Goal: Task Accomplishment & Management: Complete application form

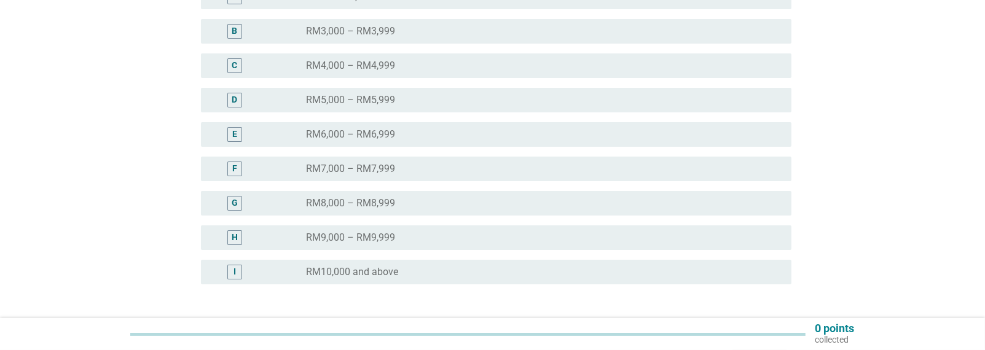
scroll to position [307, 0]
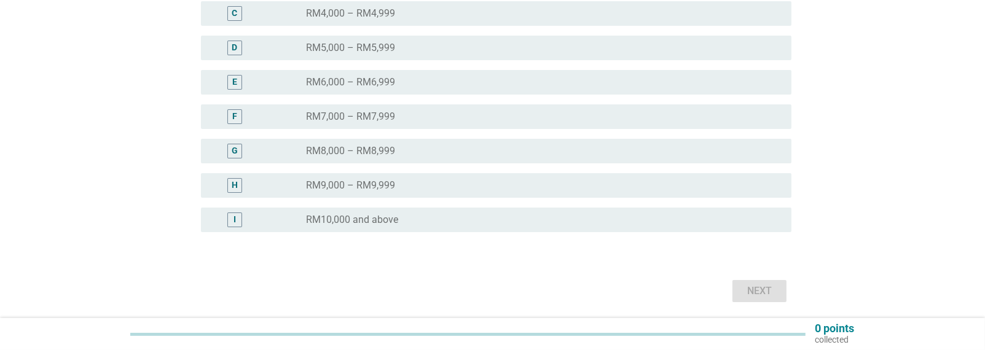
click at [232, 185] on div "H" at bounding box center [235, 185] width 6 height 13
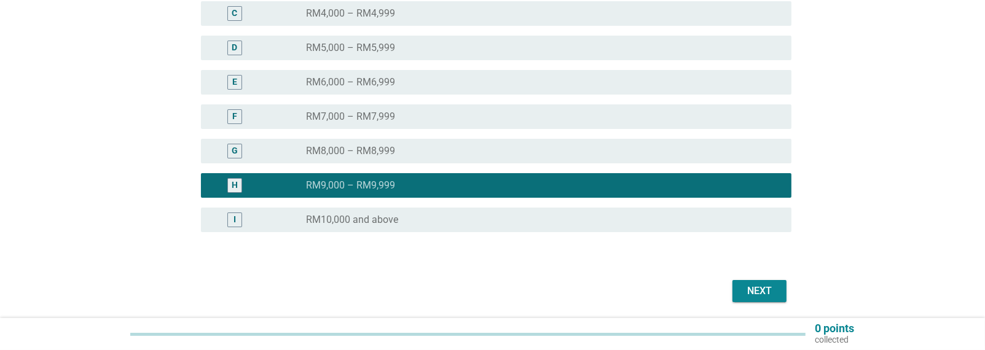
click at [762, 289] on div "Next" at bounding box center [759, 291] width 34 height 15
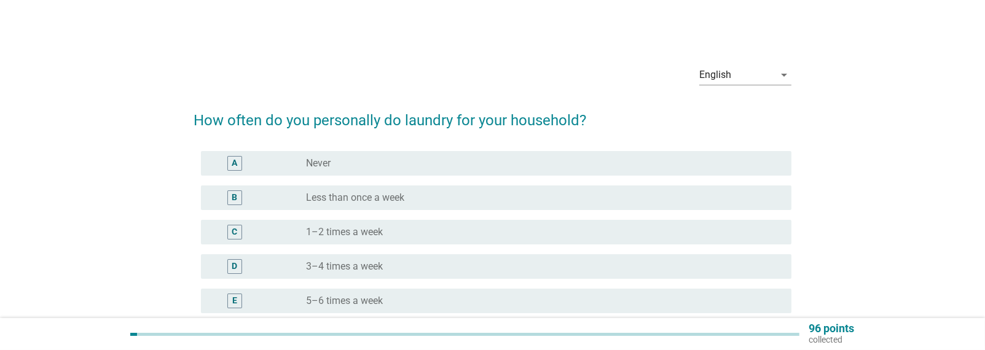
click at [230, 268] on div "D" at bounding box center [234, 266] width 15 height 15
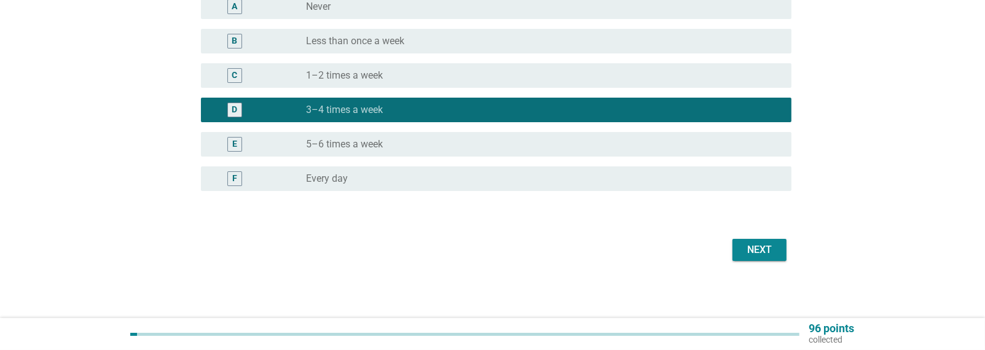
scroll to position [158, 0]
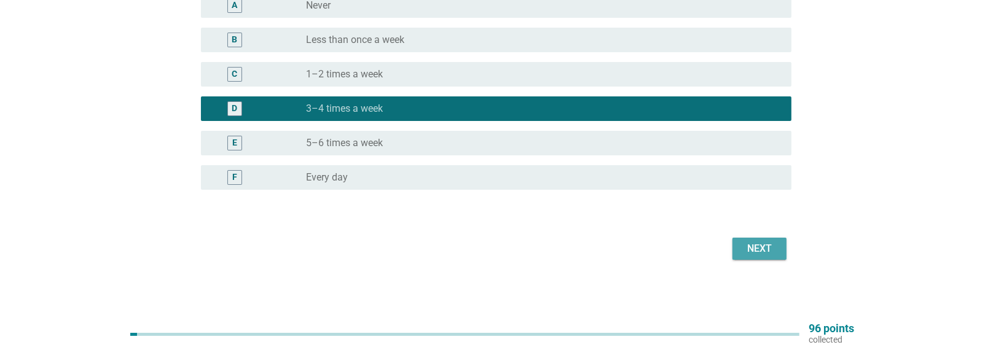
click at [750, 244] on div "Next" at bounding box center [759, 248] width 34 height 15
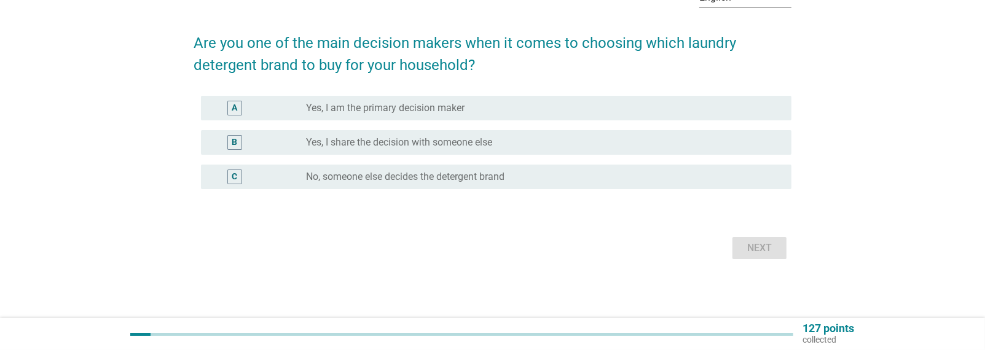
scroll to position [0, 0]
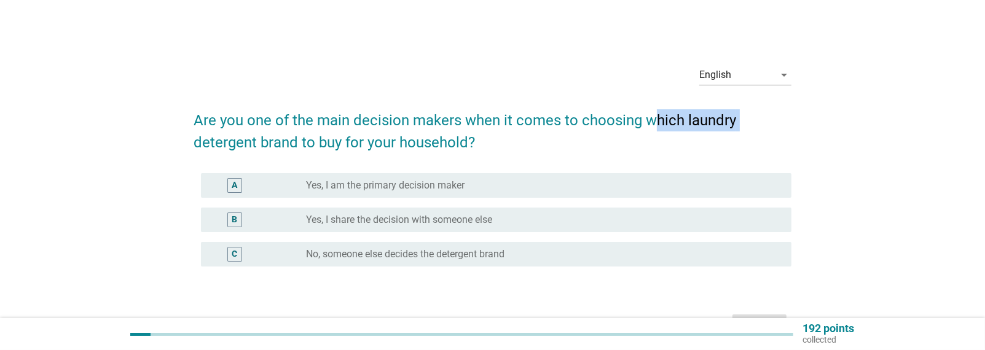
drag, startPoint x: 651, startPoint y: 116, endPoint x: 750, endPoint y: 121, distance: 99.0
click at [750, 121] on h2 "Are you one of the main decision makers when it comes to choosing which laundry…" at bounding box center [493, 125] width 598 height 57
click at [563, 147] on h2 "Are you one of the main decision makers when it comes to choosing which laundry…" at bounding box center [493, 125] width 598 height 57
click at [232, 222] on div "B" at bounding box center [235, 220] width 6 height 13
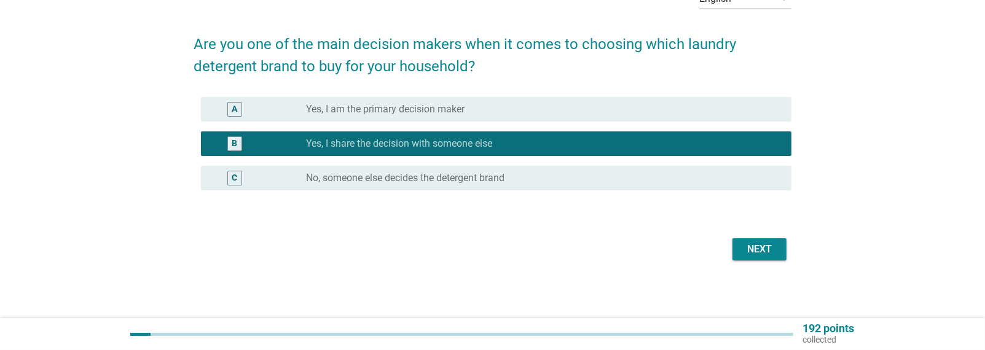
scroll to position [77, 0]
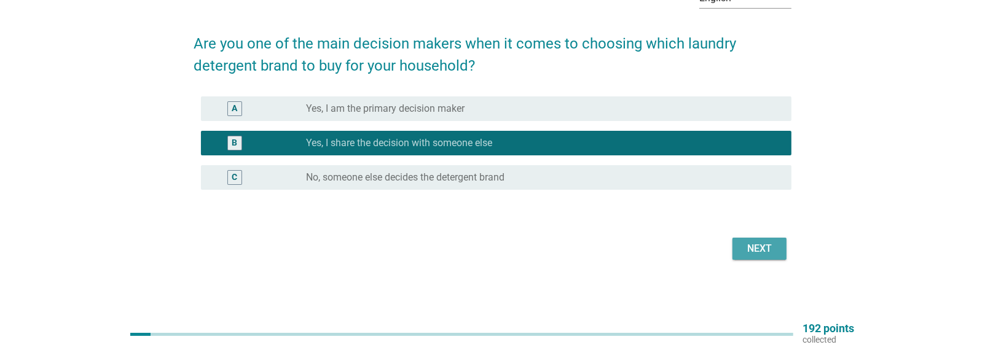
click at [760, 247] on div "Next" at bounding box center [759, 248] width 34 height 15
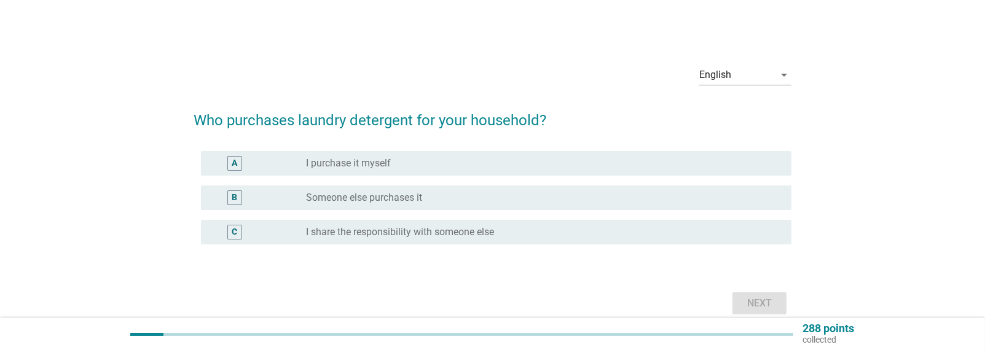
click at [233, 232] on div "C" at bounding box center [235, 232] width 6 height 13
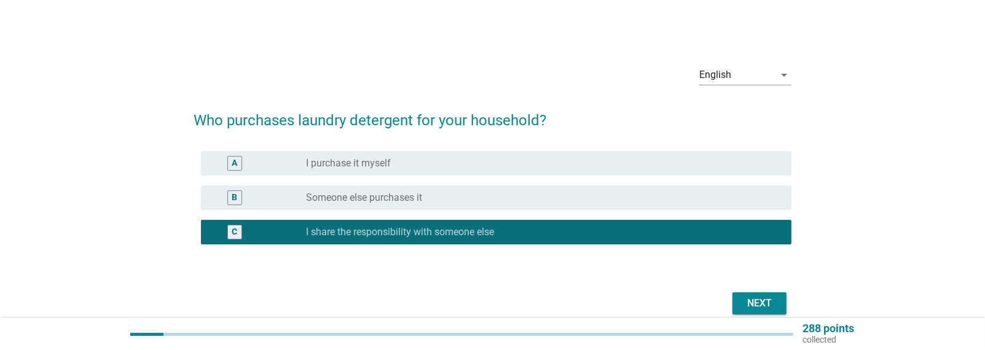
click at [761, 297] on div "Next" at bounding box center [759, 303] width 34 height 15
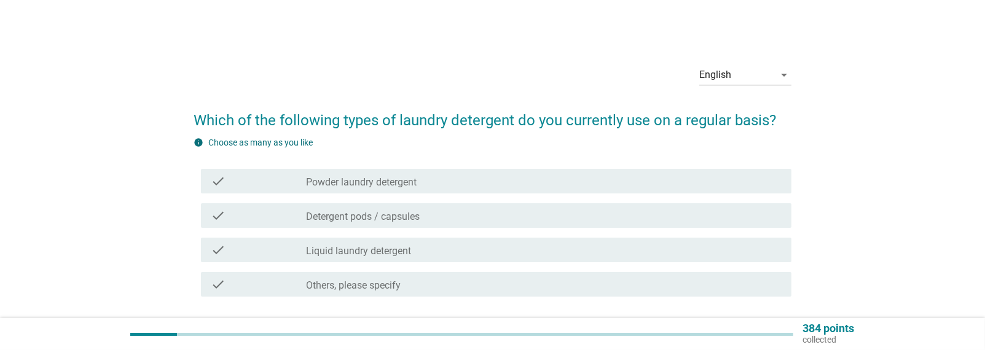
click at [216, 246] on icon "check" at bounding box center [218, 250] width 15 height 15
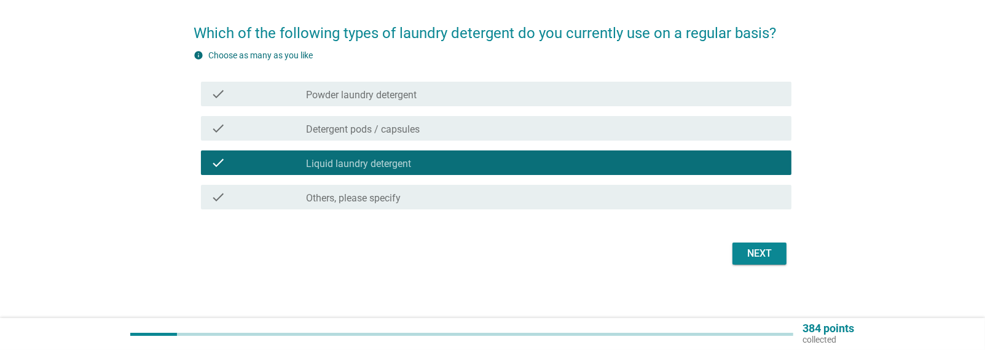
scroll to position [92, 0]
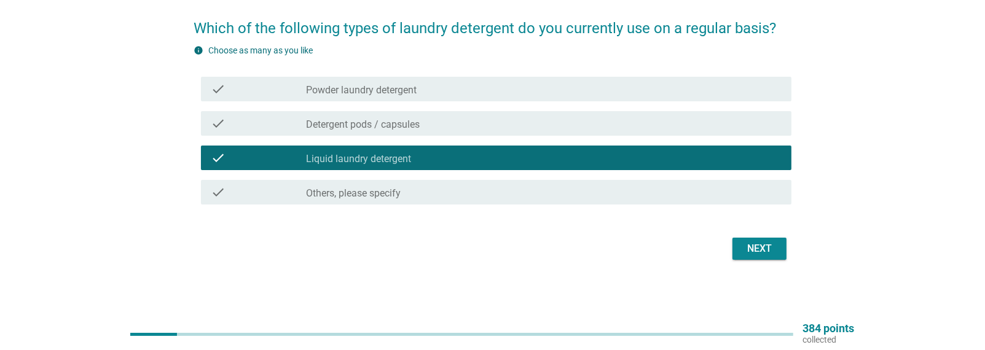
click at [739, 250] on button "Next" at bounding box center [759, 249] width 54 height 22
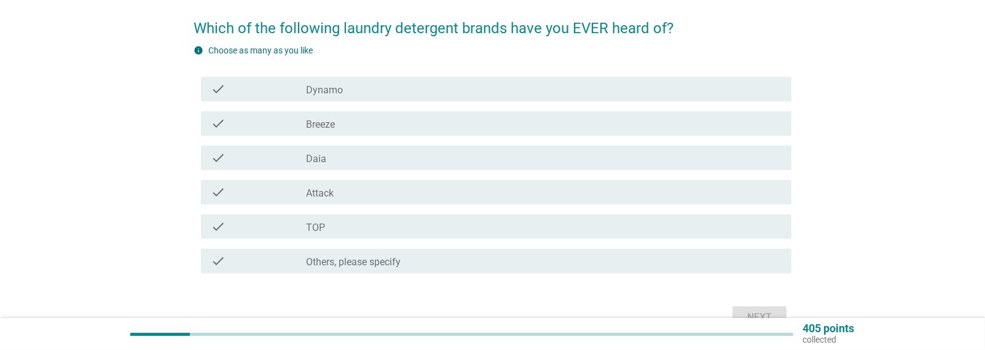
scroll to position [0, 0]
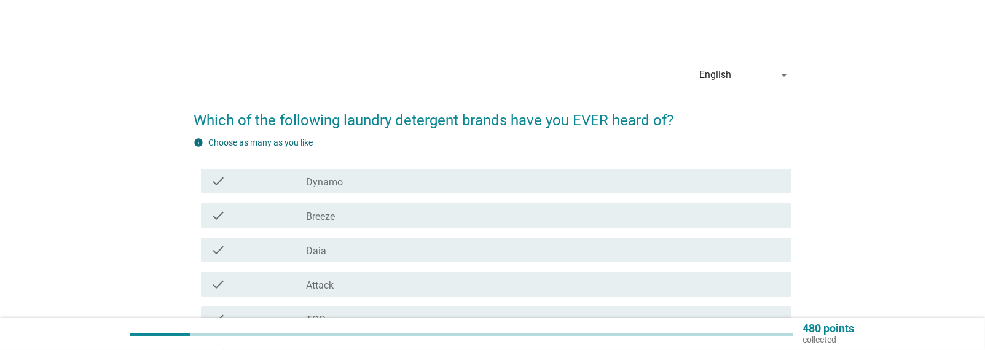
click at [223, 178] on icon "check" at bounding box center [218, 181] width 15 height 15
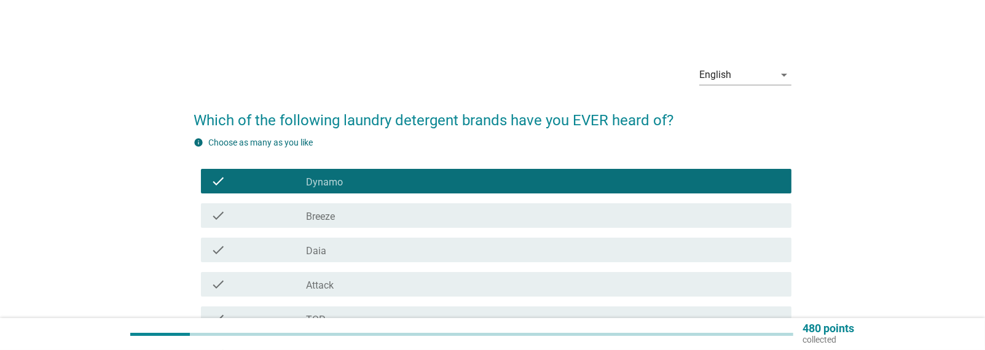
click at [221, 219] on icon "check" at bounding box center [218, 215] width 15 height 15
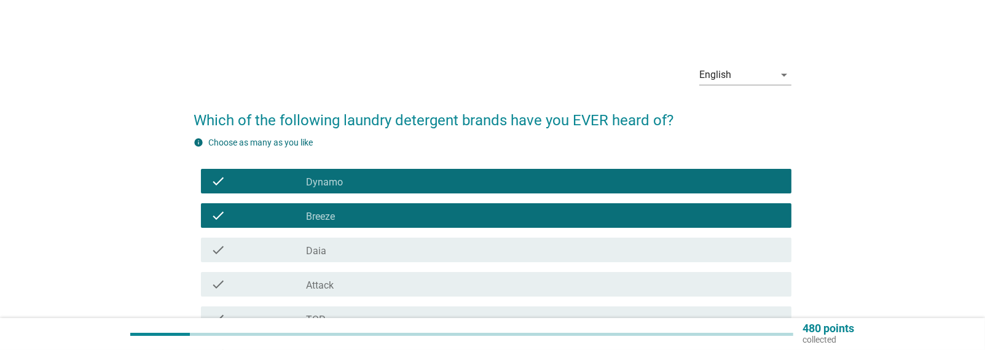
click at [219, 252] on icon "check" at bounding box center [218, 250] width 15 height 15
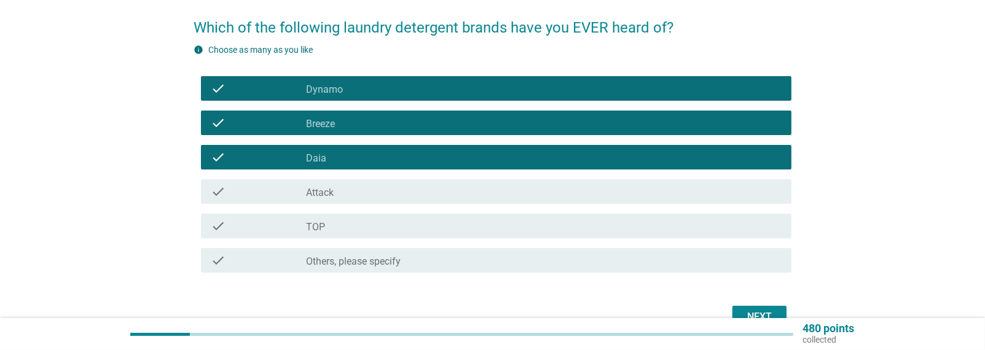
scroll to position [123, 0]
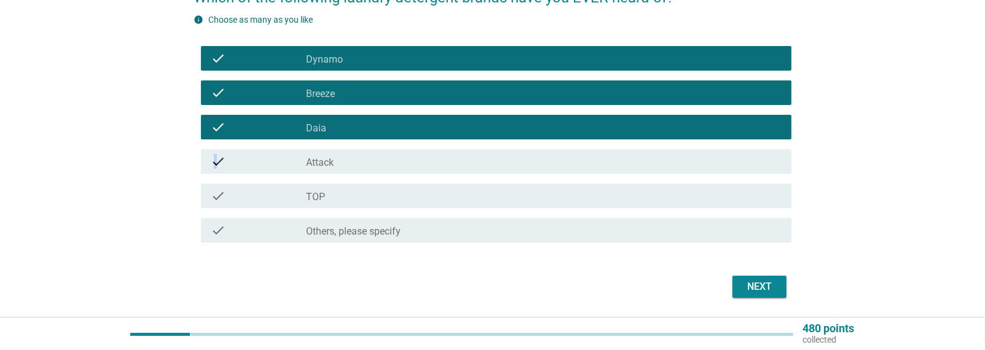
click at [215, 162] on icon "check" at bounding box center [218, 161] width 15 height 15
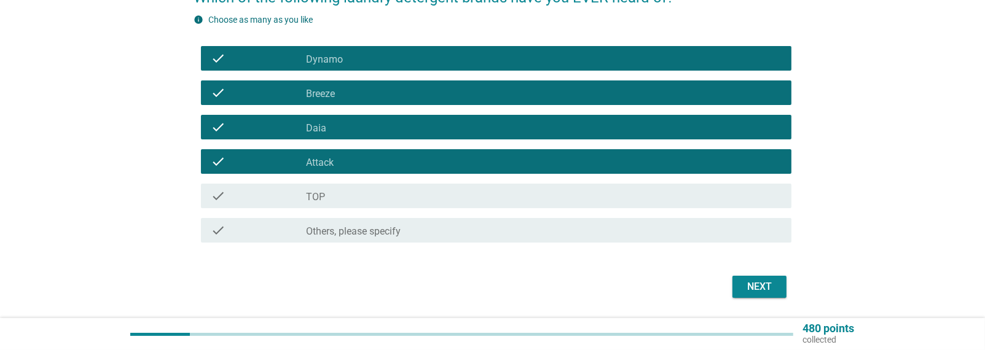
drag, startPoint x: 216, startPoint y: 162, endPoint x: 217, endPoint y: 194, distance: 32.0
click at [217, 194] on icon "check" at bounding box center [218, 196] width 15 height 15
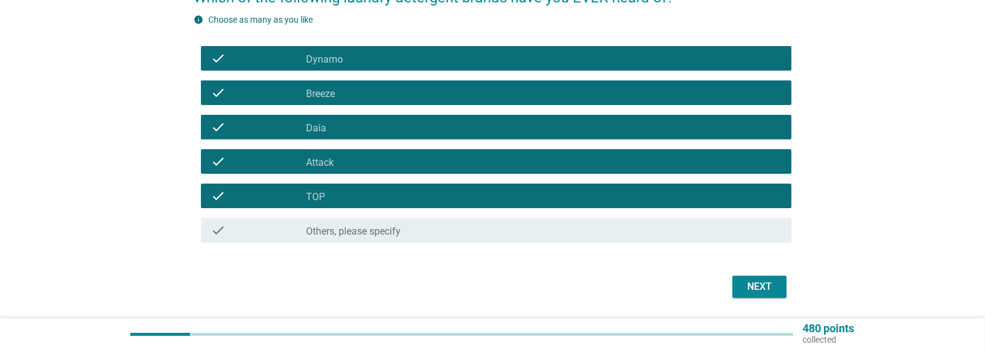
click at [219, 229] on icon "check" at bounding box center [218, 230] width 15 height 15
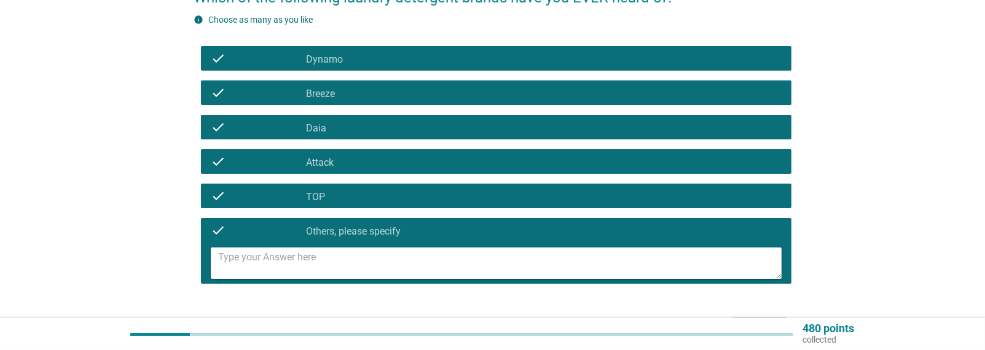
click at [301, 264] on textarea at bounding box center [499, 263] width 563 height 31
type textarea "FAB, ORITA, PERSIL,"
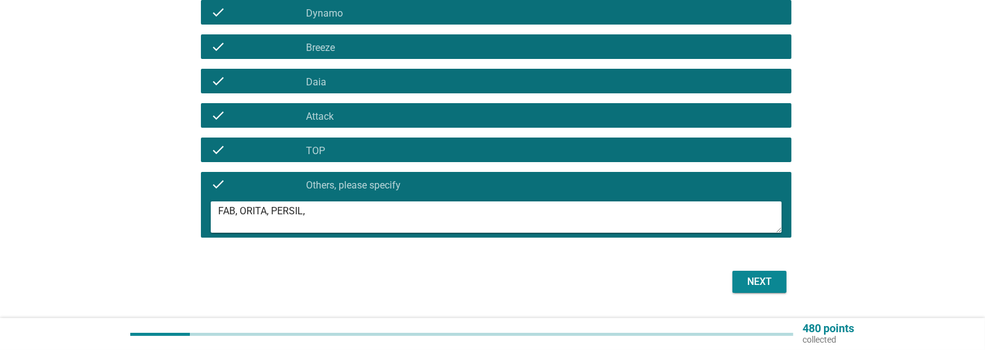
scroll to position [202, 0]
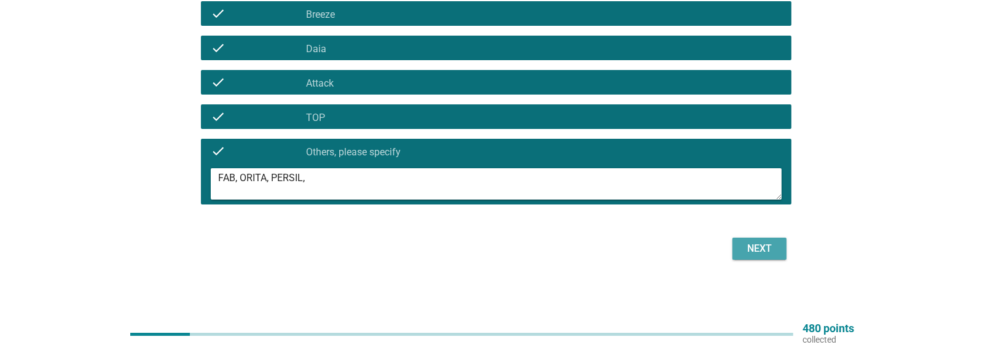
click at [760, 247] on div "Next" at bounding box center [759, 248] width 34 height 15
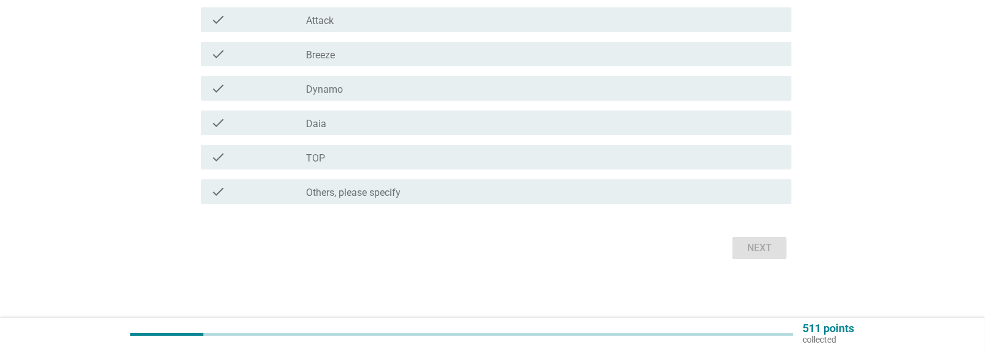
scroll to position [0, 0]
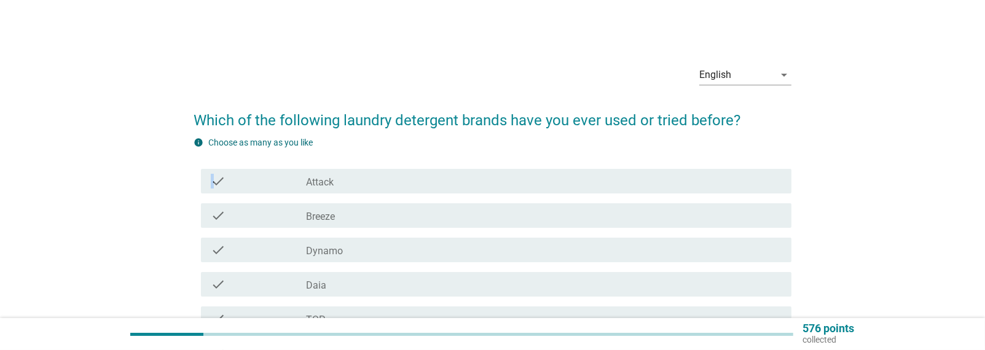
click at [213, 181] on icon "check" at bounding box center [218, 181] width 15 height 15
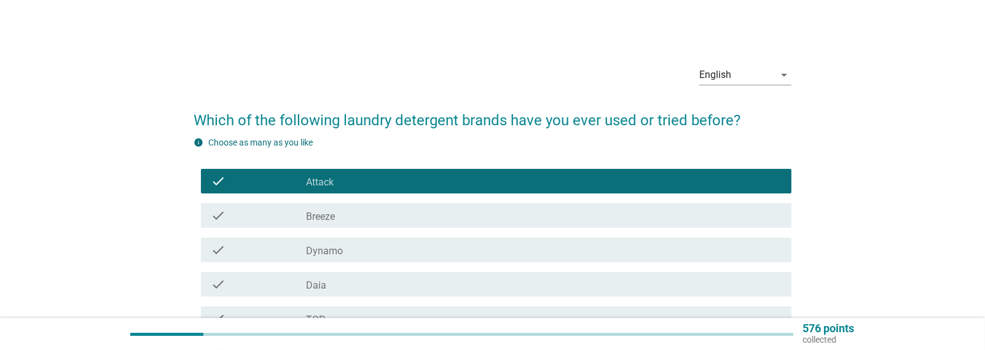
drag, startPoint x: 213, startPoint y: 181, endPoint x: 220, endPoint y: 216, distance: 35.7
click at [220, 216] on icon "check" at bounding box center [218, 215] width 15 height 15
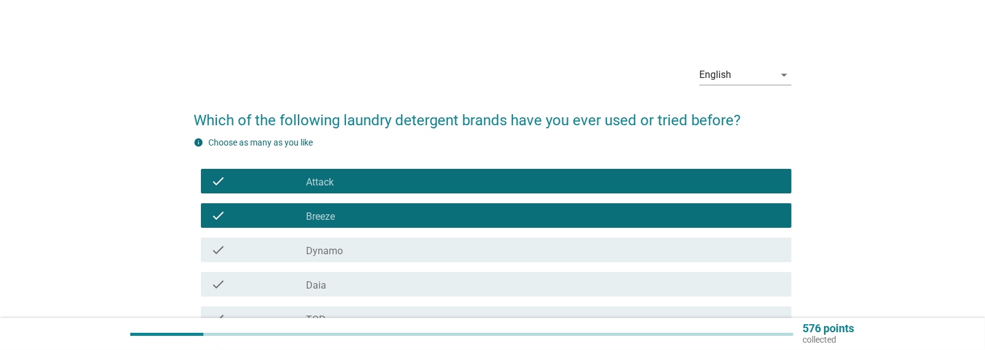
click at [218, 250] on icon "check" at bounding box center [218, 250] width 15 height 15
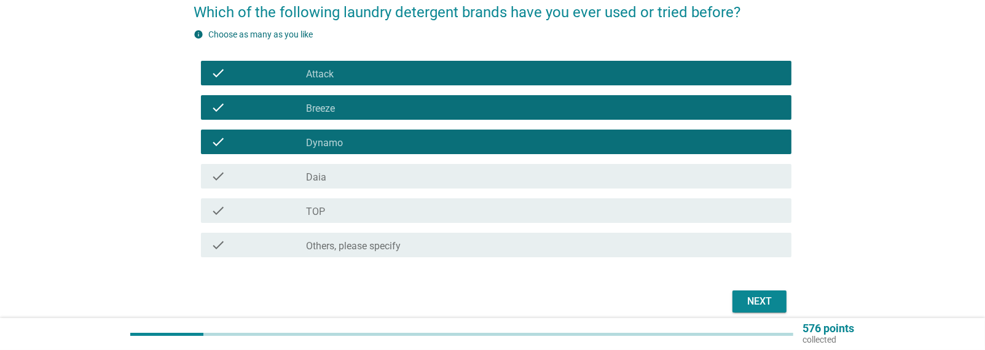
scroll to position [123, 0]
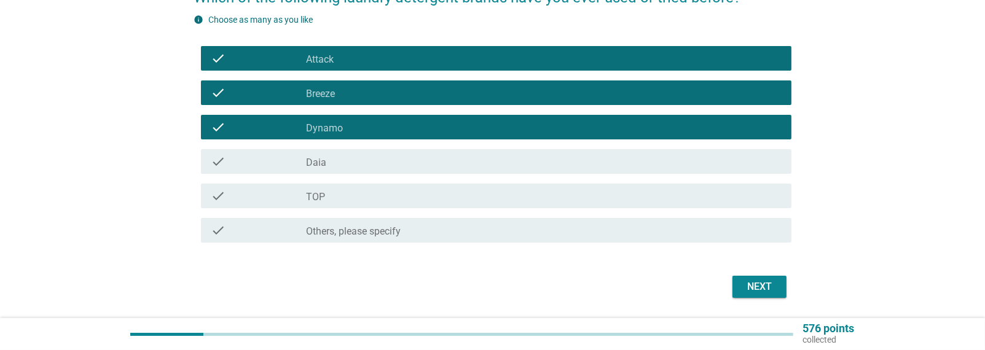
click at [214, 198] on icon "check" at bounding box center [218, 196] width 15 height 15
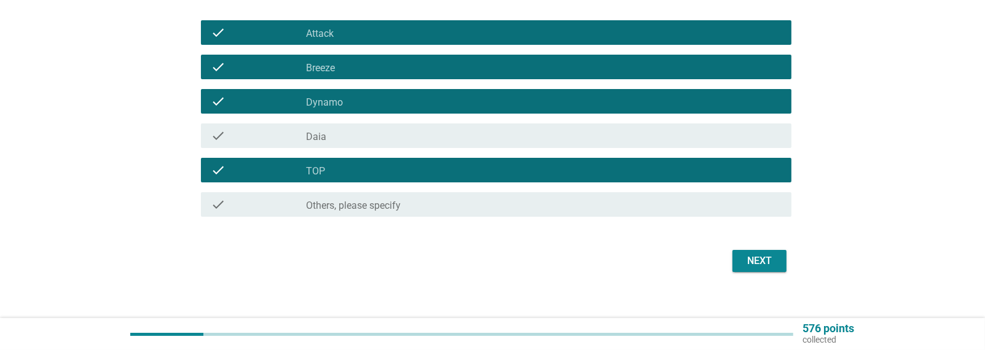
scroll to position [161, 0]
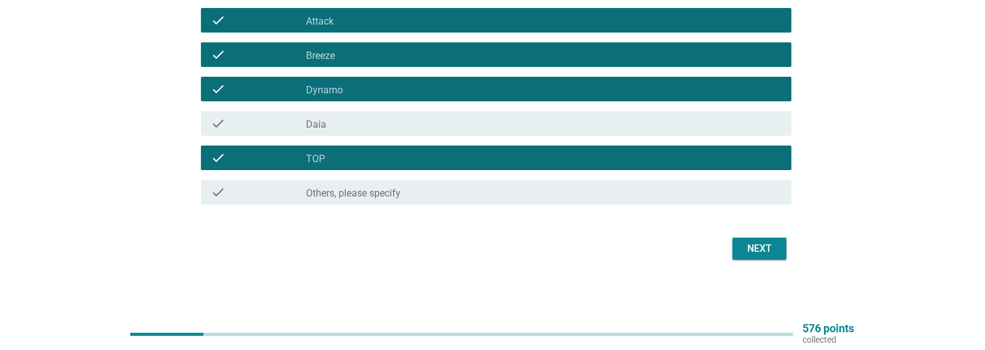
click at [562, 192] on div "check_box Others, please specify" at bounding box center [544, 192] width 476 height 15
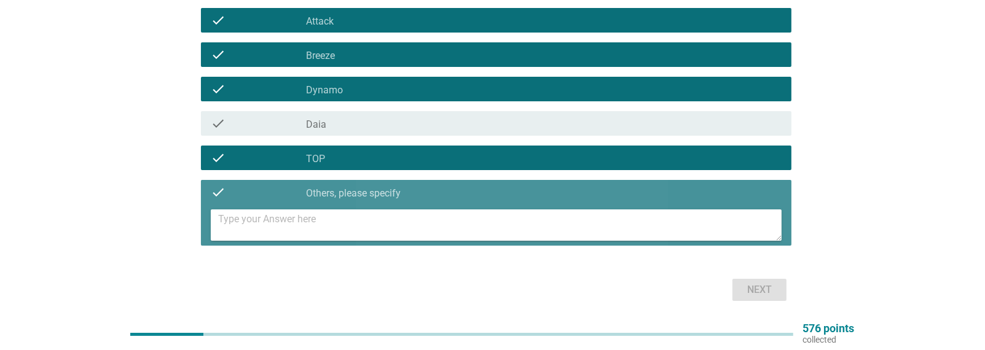
click at [333, 215] on textarea at bounding box center [499, 224] width 563 height 31
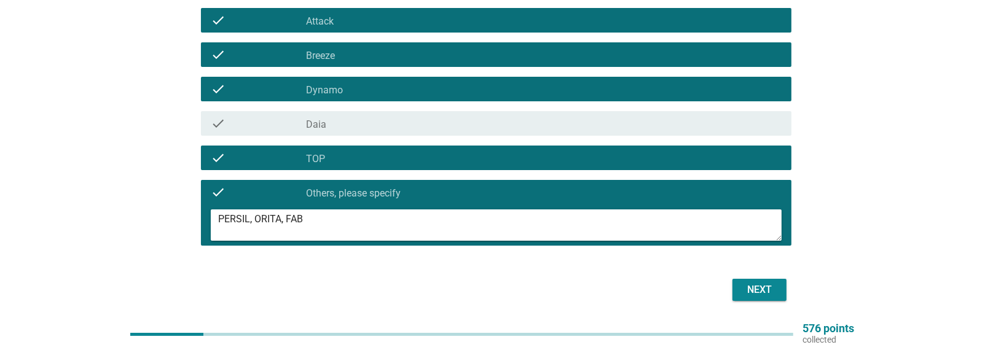
type textarea "PERSIL, ORITA, FAB"
click at [754, 292] on div "Next" at bounding box center [759, 290] width 34 height 15
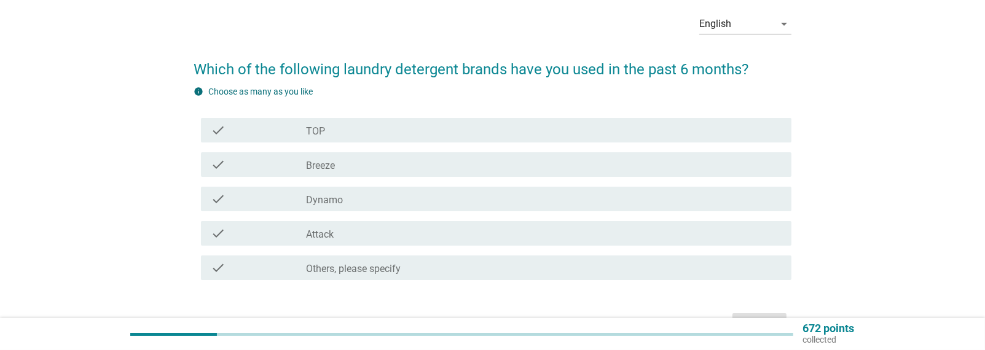
scroll to position [61, 0]
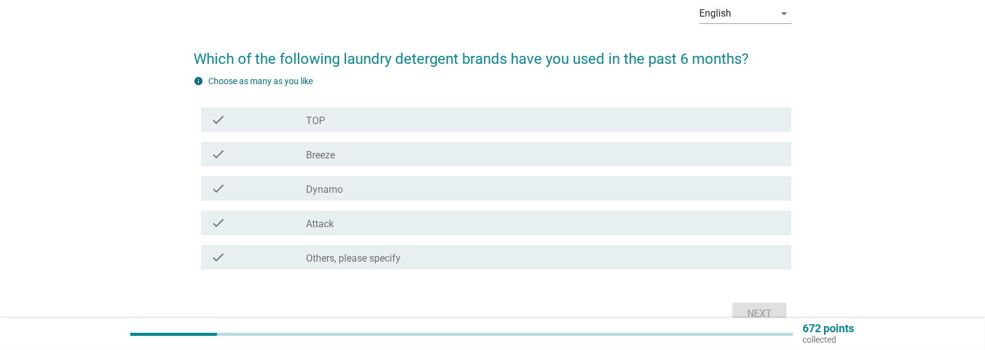
click at [222, 186] on icon "check" at bounding box center [218, 188] width 15 height 15
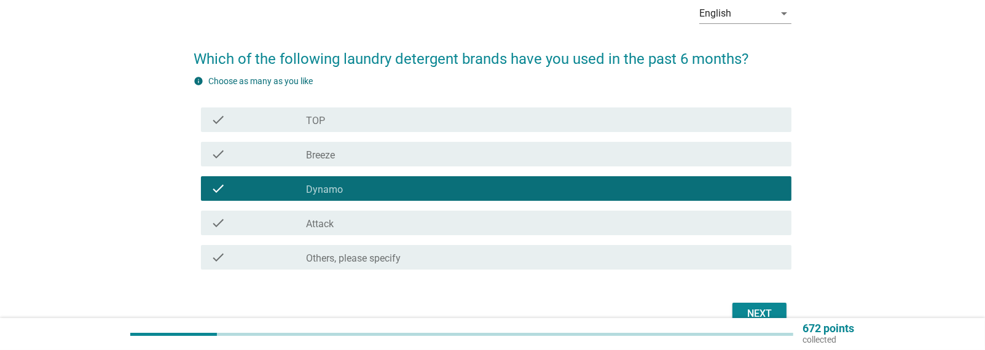
click at [212, 151] on icon "check" at bounding box center [218, 154] width 15 height 15
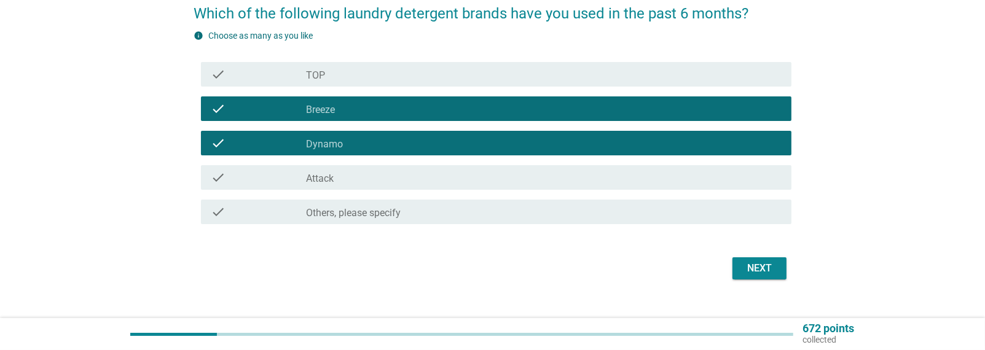
scroll to position [123, 0]
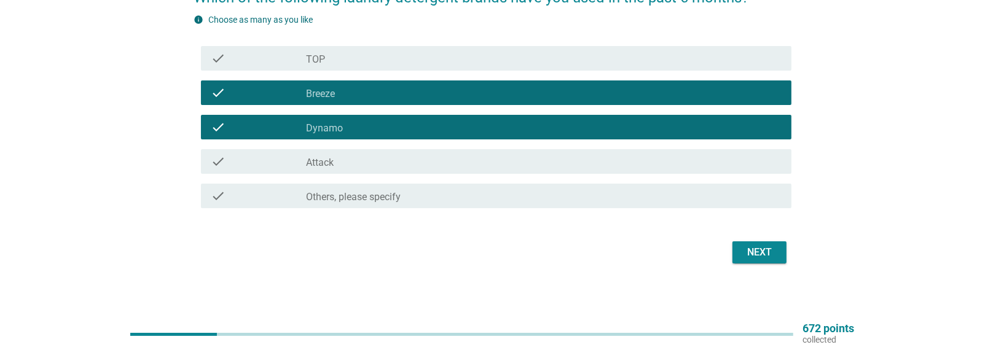
click at [748, 254] on div "Next" at bounding box center [759, 252] width 34 height 15
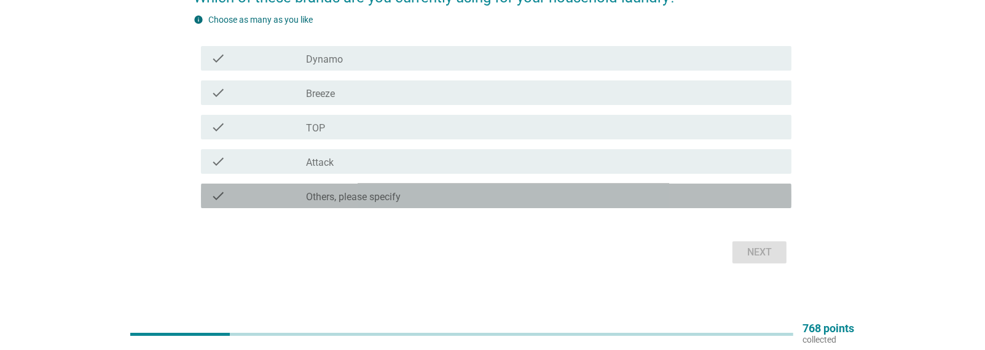
click at [376, 201] on label "Others, please specify" at bounding box center [353, 197] width 95 height 12
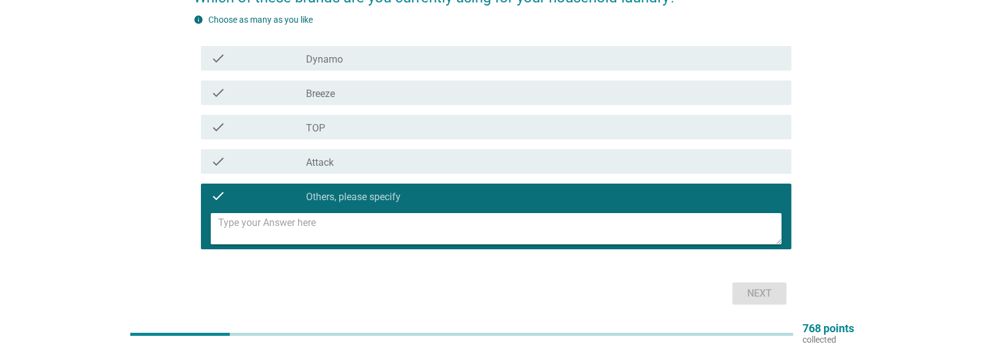
click at [342, 227] on textarea at bounding box center [499, 228] width 563 height 31
type textarea "FAB"
click at [760, 295] on div "Next" at bounding box center [759, 293] width 34 height 15
